Goal: Task Accomplishment & Management: Use online tool/utility

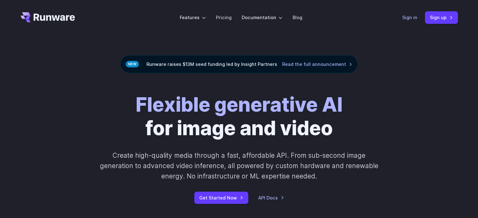
click at [410, 19] on link "Sign in" at bounding box center [409, 17] width 15 height 7
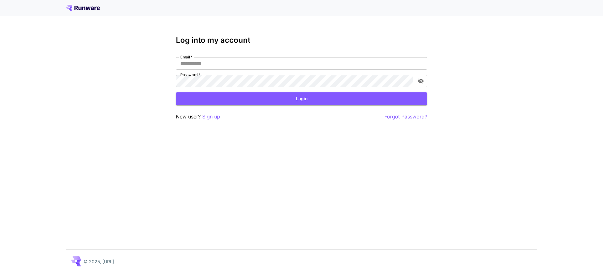
type input "**********"
click at [257, 101] on button "Login" at bounding box center [301, 98] width 251 height 13
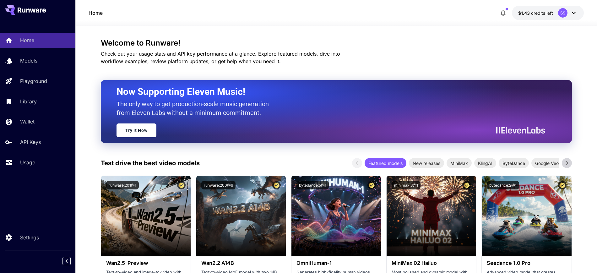
scroll to position [78, 0]
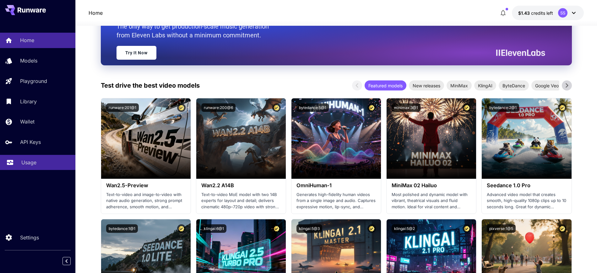
click at [24, 160] on p "Usage" at bounding box center [28, 163] width 15 height 8
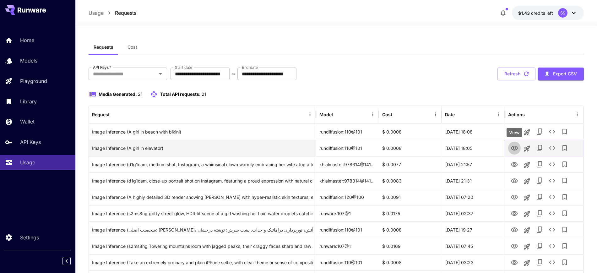
click at [519, 150] on button "View" at bounding box center [514, 147] width 13 height 13
click at [515, 151] on icon "View" at bounding box center [515, 148] width 8 height 8
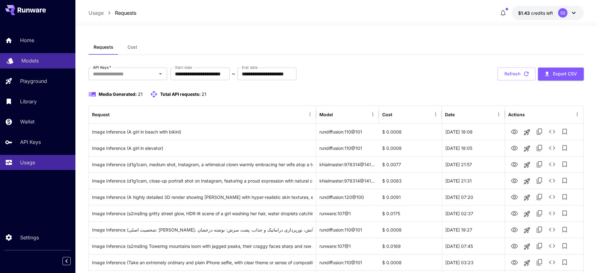
click at [27, 66] on link "Models" at bounding box center [37, 60] width 75 height 15
